Goal: Information Seeking & Learning: Learn about a topic

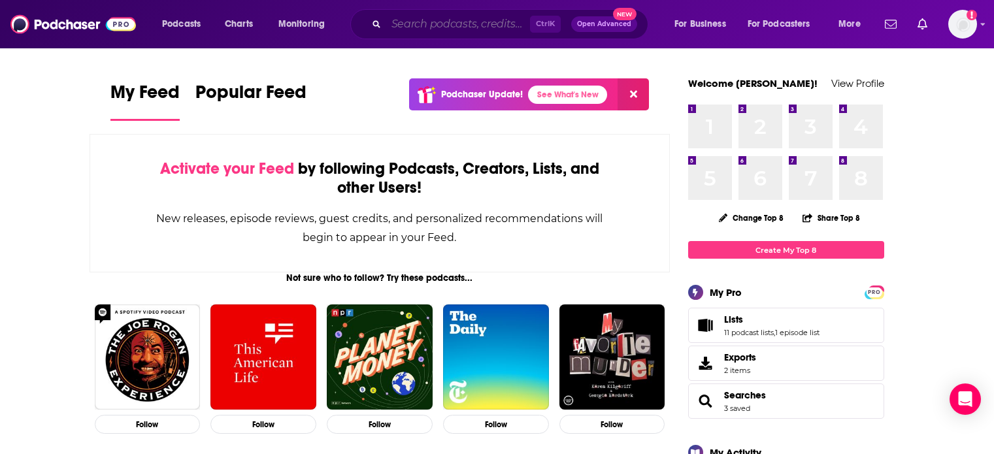
click at [413, 16] on input "Search podcasts, credits, & more..." at bounding box center [458, 24] width 144 height 21
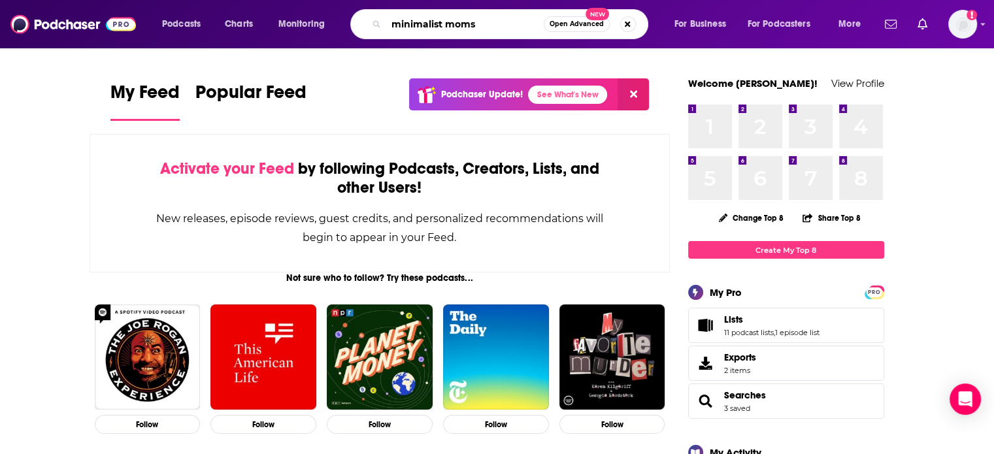
type input "minimalist moms"
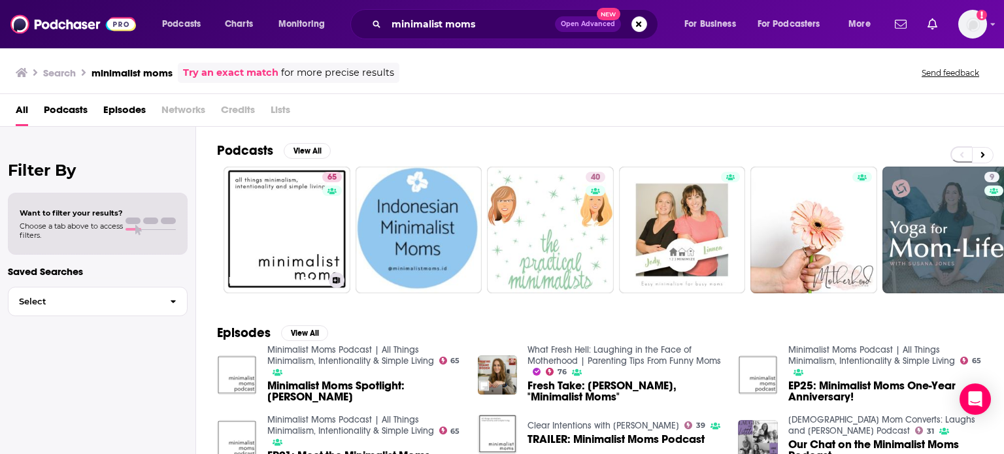
click at [287, 254] on link "65 Minimalist Moms Podcast | All Things Minimalism, Intentionality & Simple Liv…" at bounding box center [287, 230] width 127 height 127
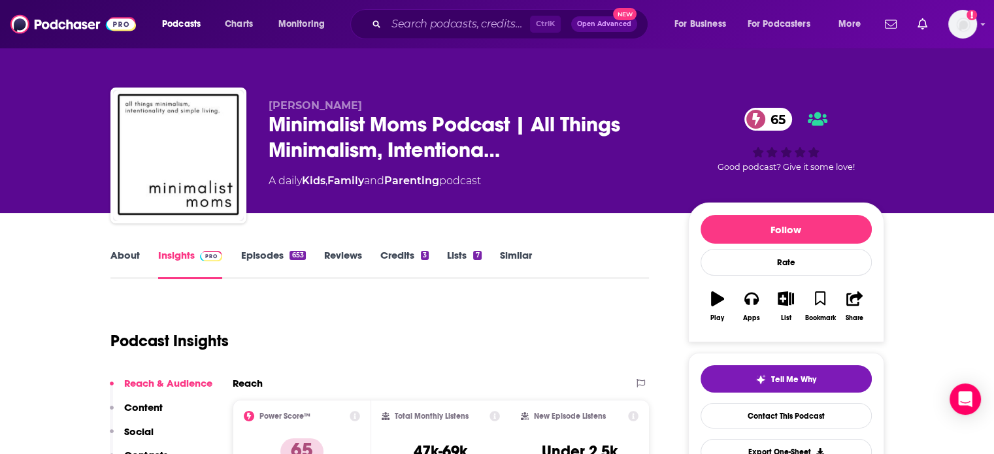
click at [125, 252] on link "About" at bounding box center [124, 264] width 29 height 30
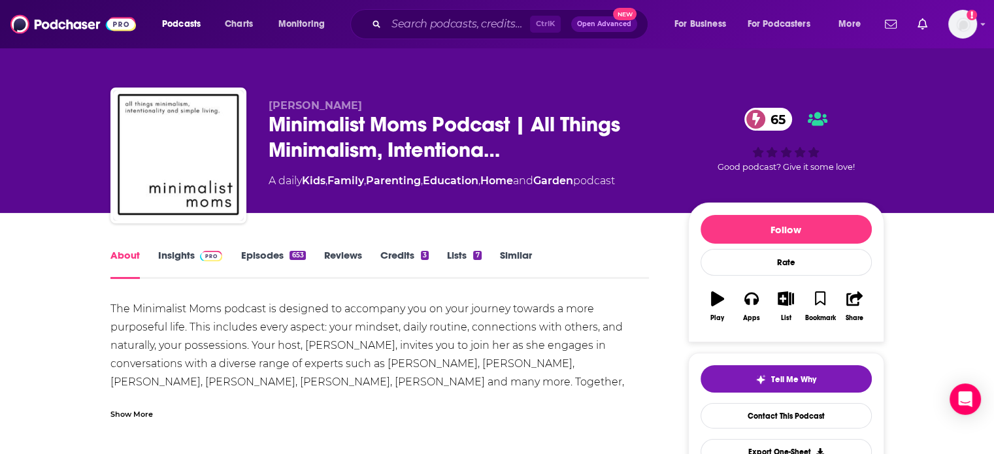
click at [141, 416] on div "Show More" at bounding box center [131, 413] width 42 height 12
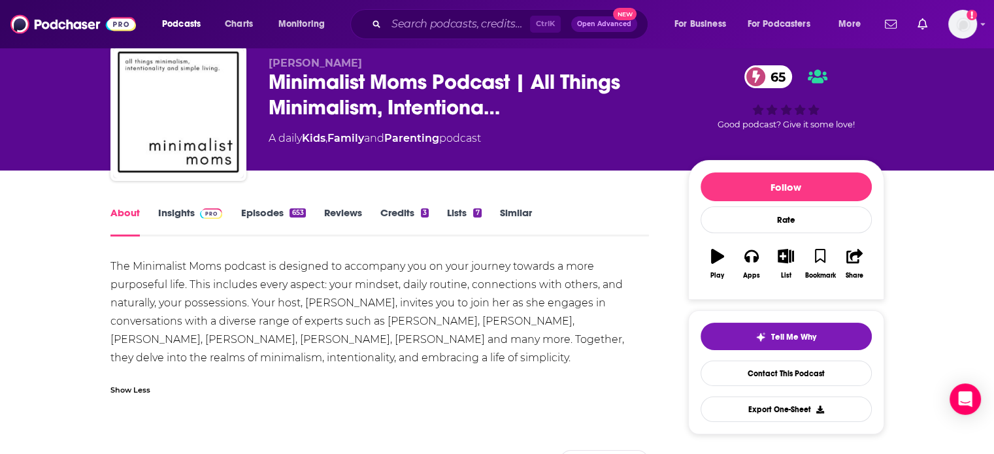
scroll to position [65, 0]
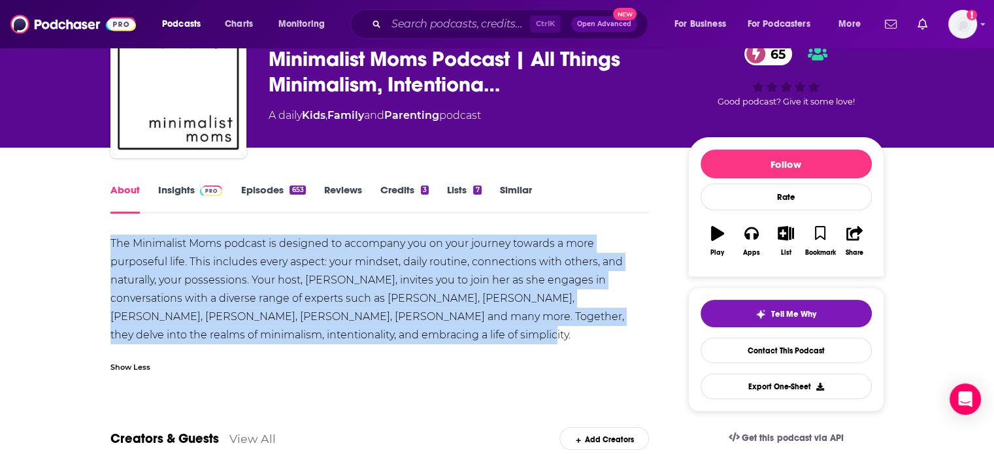
drag, startPoint x: 110, startPoint y: 239, endPoint x: 447, endPoint y: 337, distance: 350.9
click at [447, 337] on div "The Minimalist Moms podcast is designed to accompany you on your journey toward…" at bounding box center [379, 290] width 539 height 110
copy div "The Minimalist Moms podcast is designed to accompany you on your journey toward…"
click at [202, 197] on link "Insights" at bounding box center [190, 199] width 65 height 30
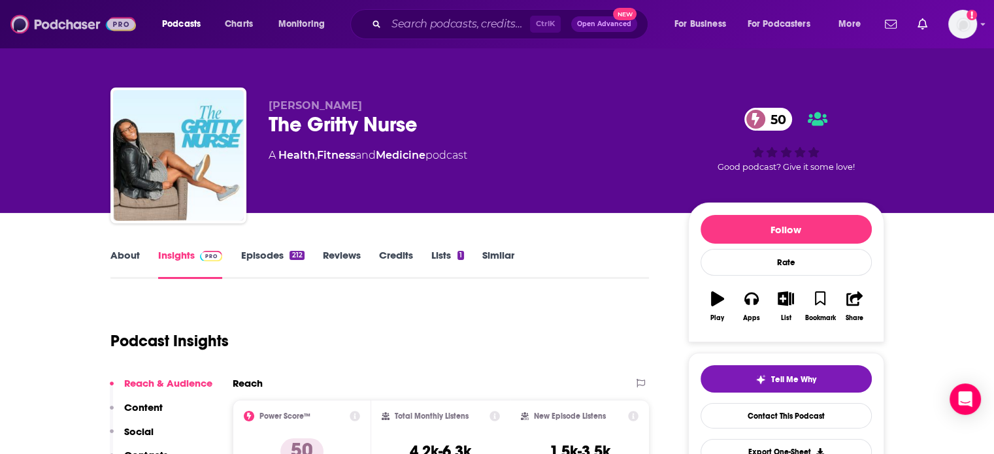
click at [92, 20] on img at bounding box center [73, 24] width 126 height 25
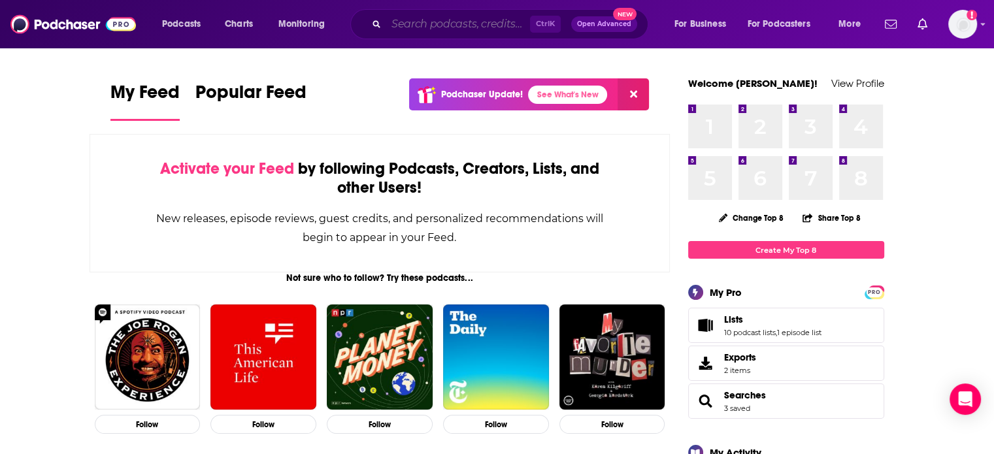
click at [473, 23] on input "Search podcasts, credits, & more..." at bounding box center [458, 24] width 144 height 21
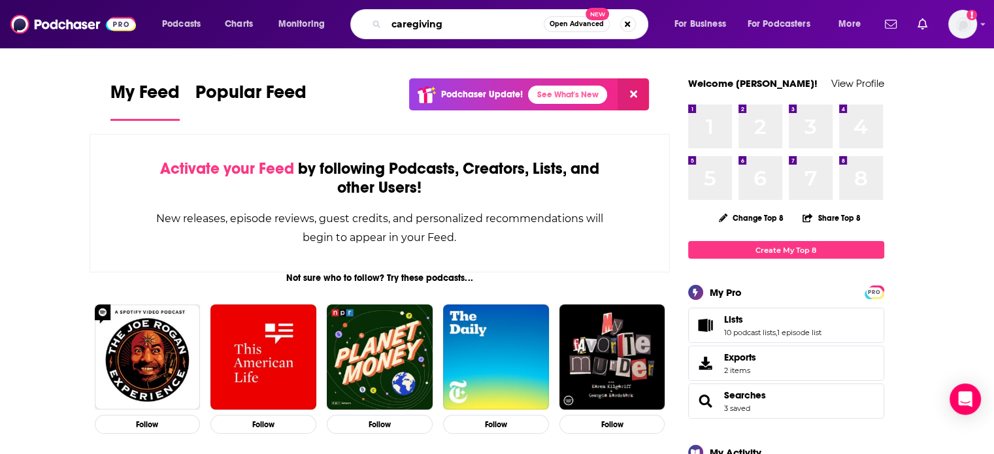
type input "caregiving"
